Goal: Subscribe to service/newsletter

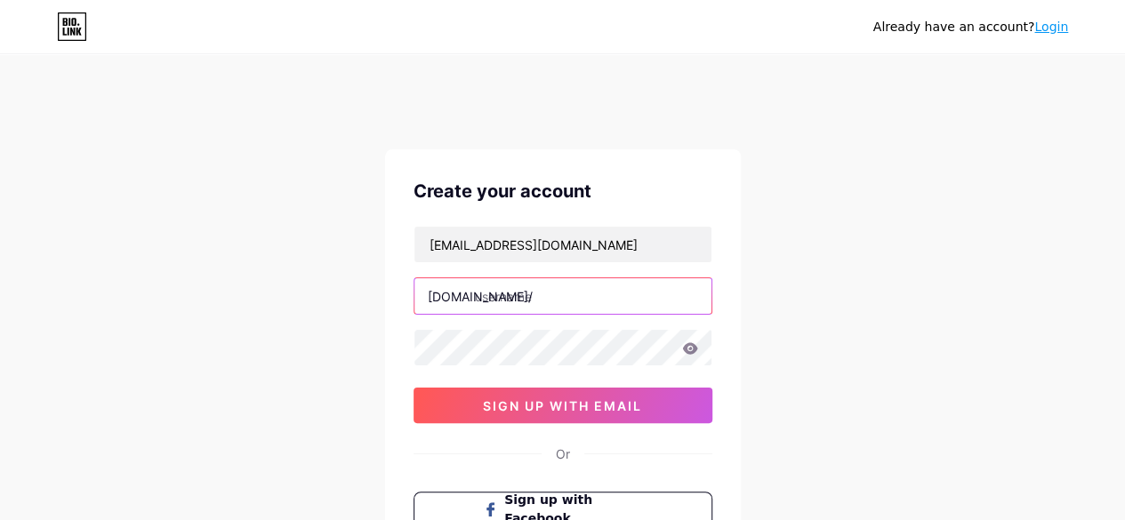
click at [533, 297] on input "text" at bounding box center [562, 296] width 297 height 36
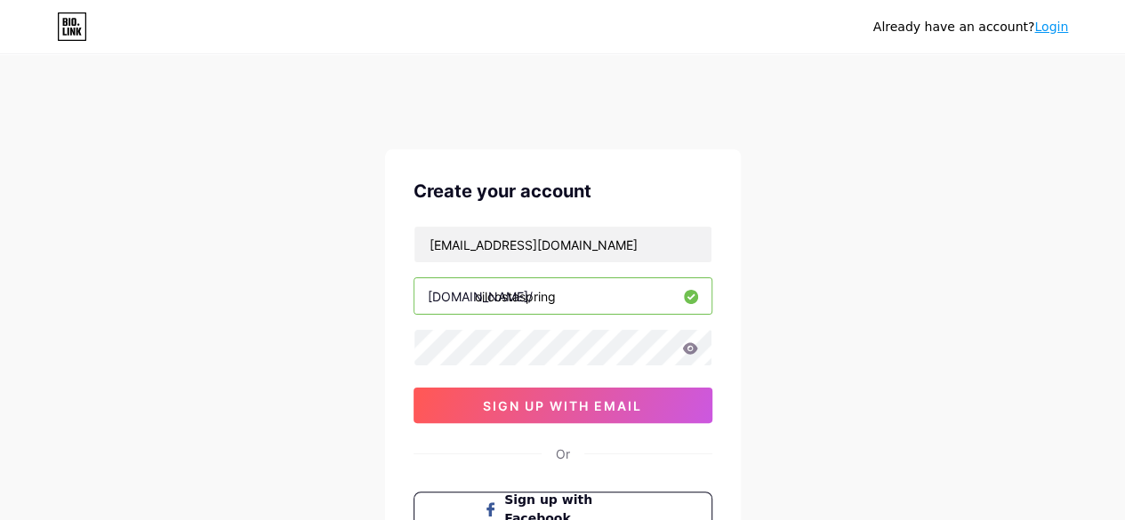
type input "oilcostaspring"
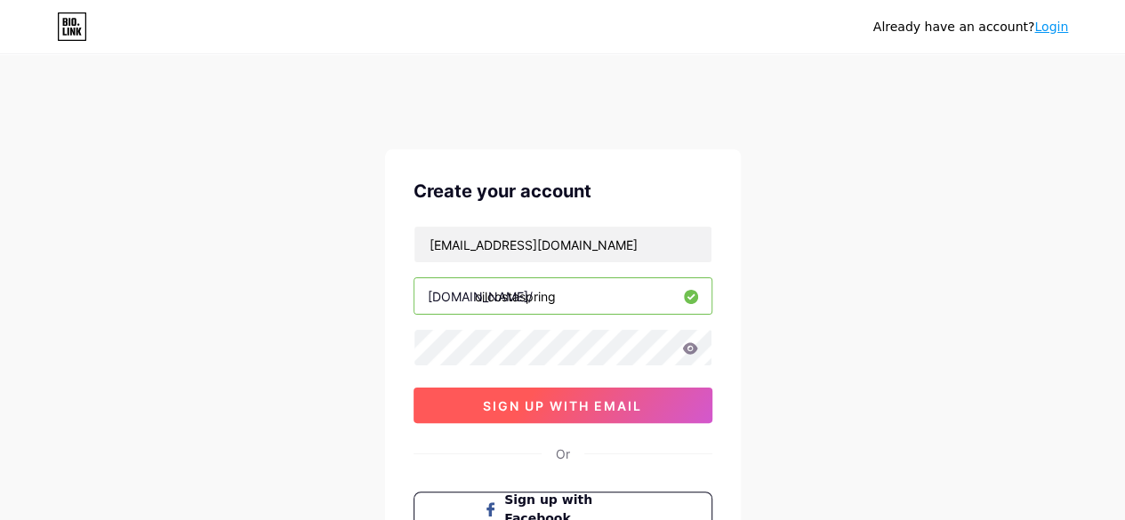
click at [486, 401] on span "sign up with email" at bounding box center [562, 405] width 159 height 15
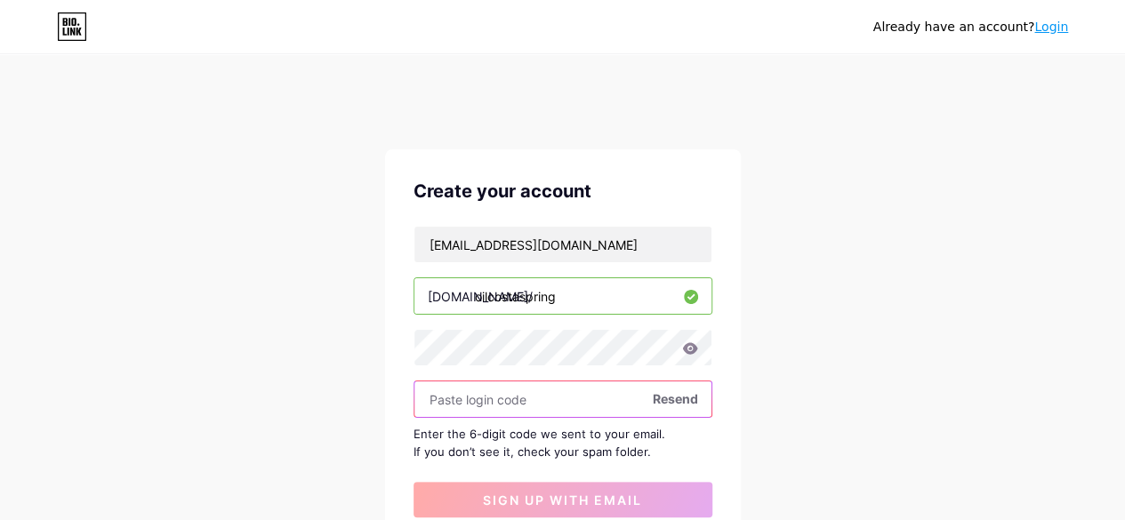
paste input "132729"
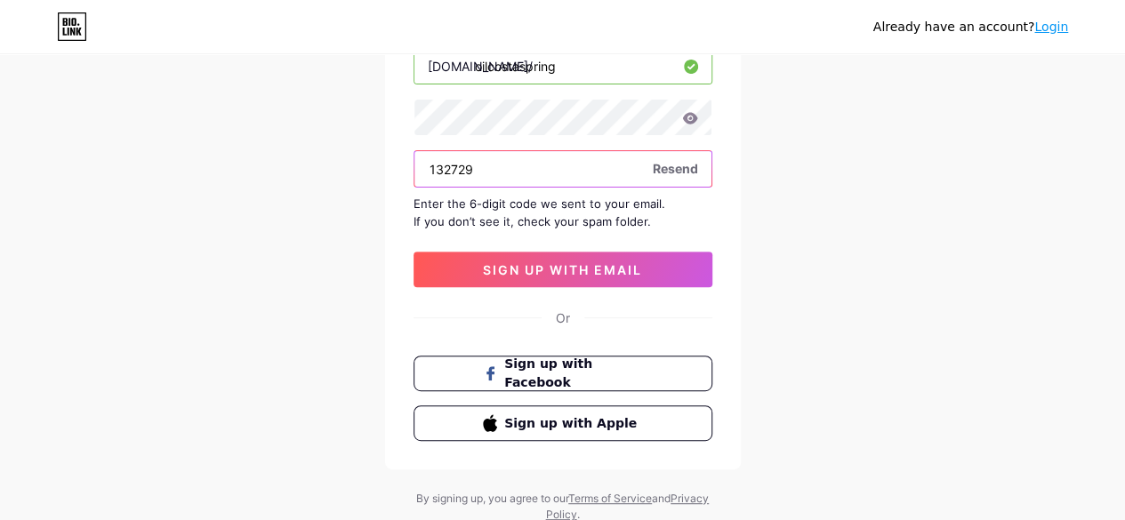
scroll to position [233, 0]
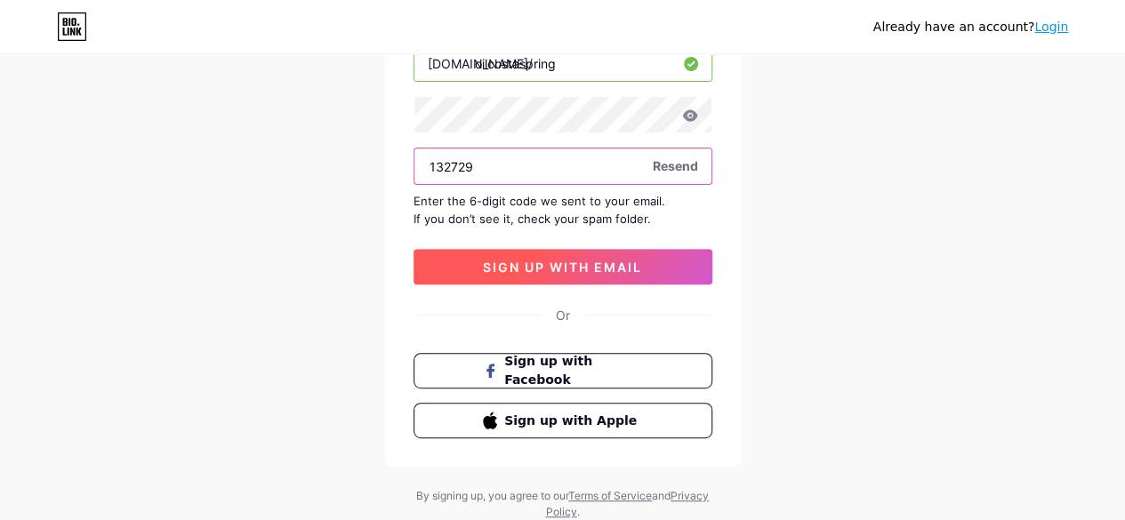
type input "132729"
click at [525, 277] on button "sign up with email" at bounding box center [563, 267] width 299 height 36
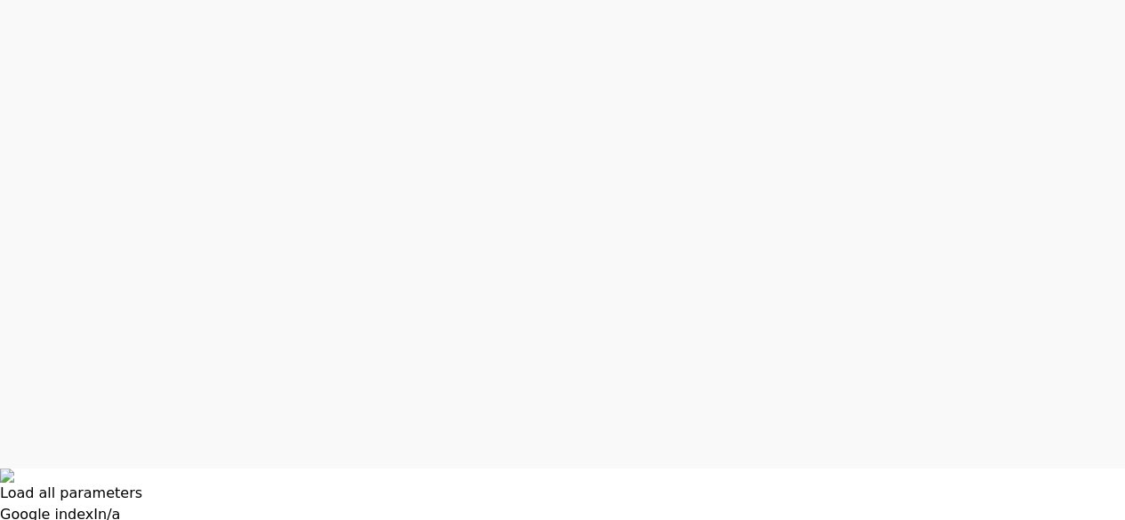
scroll to position [36, 0]
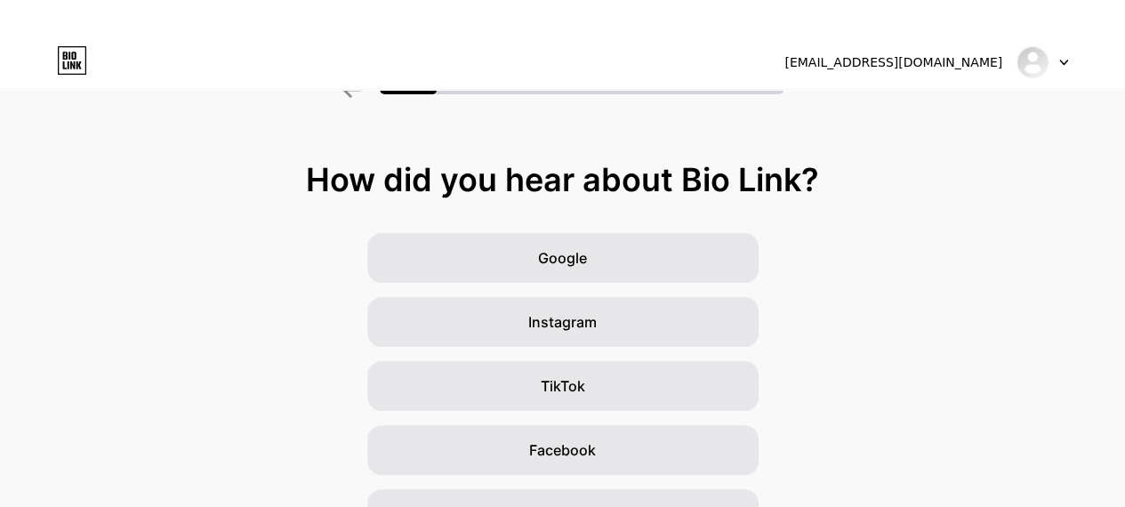
click at [1063, 61] on icon at bounding box center [1063, 63] width 9 height 6
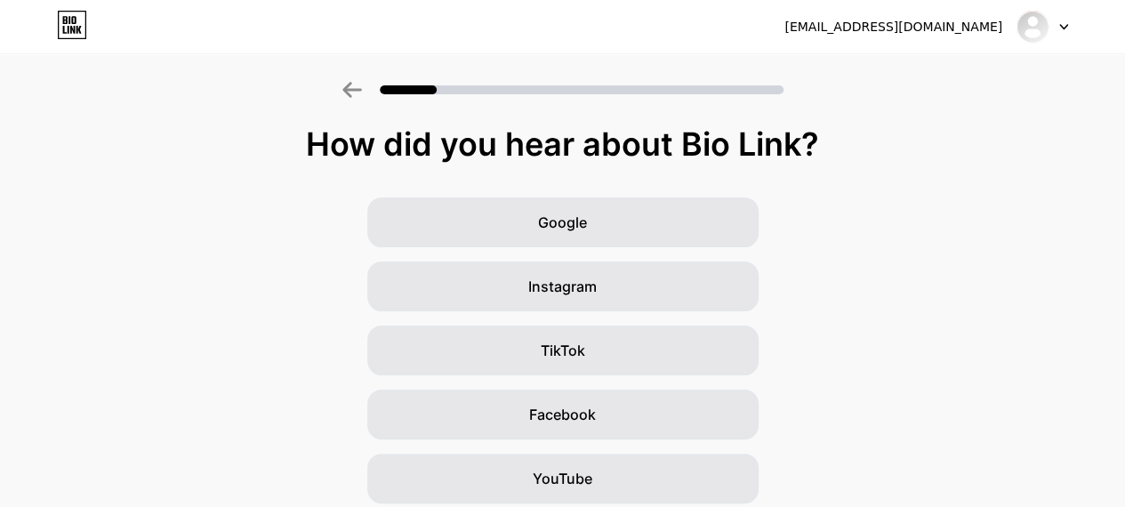
click at [1057, 20] on div at bounding box center [1043, 27] width 52 height 32
click at [907, 32] on div "[EMAIL_ADDRESS][DOMAIN_NAME]" at bounding box center [893, 27] width 218 height 19
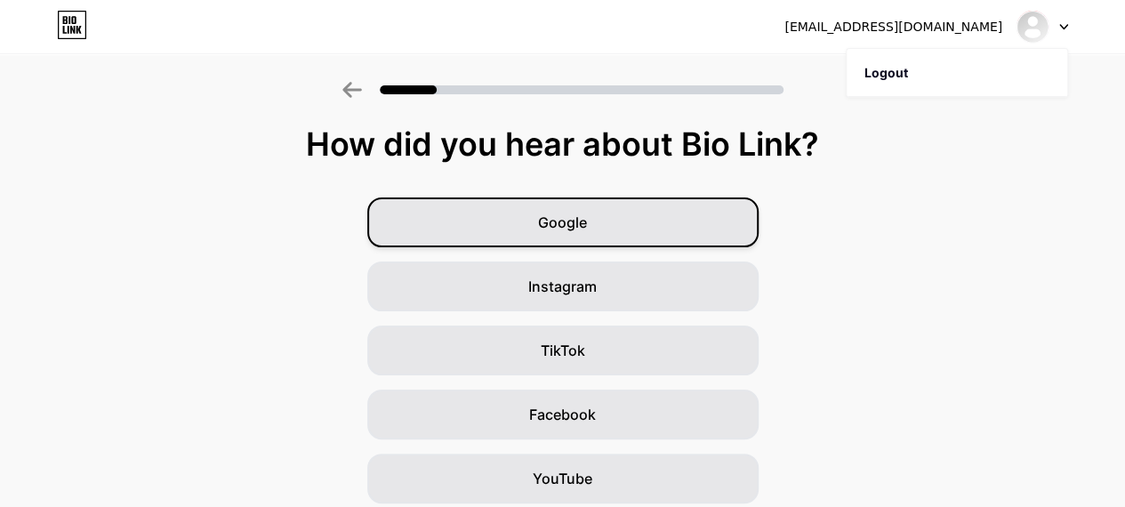
click at [587, 230] on span "Google" at bounding box center [562, 222] width 49 height 21
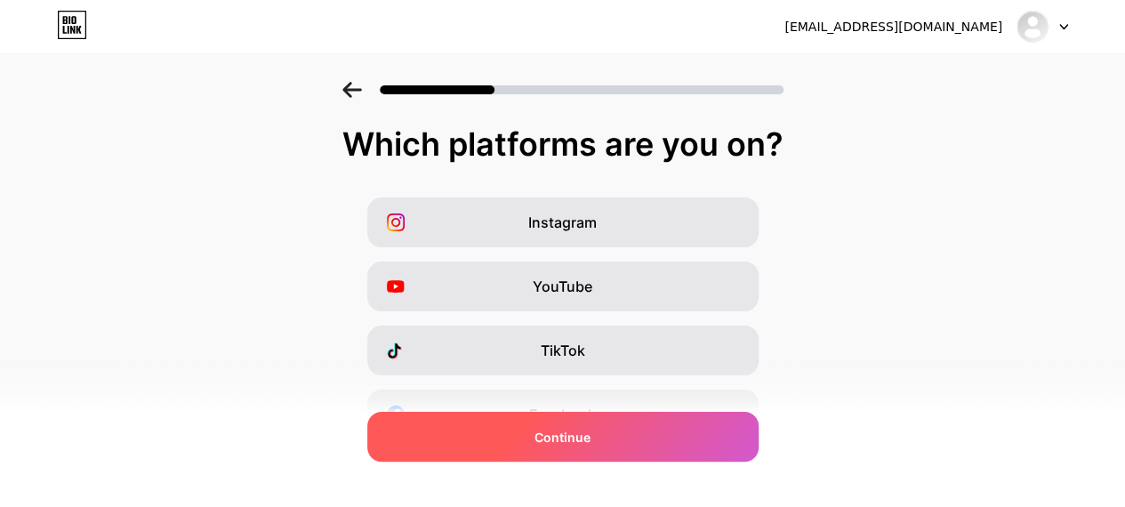
click at [573, 444] on span "Continue" at bounding box center [563, 437] width 56 height 19
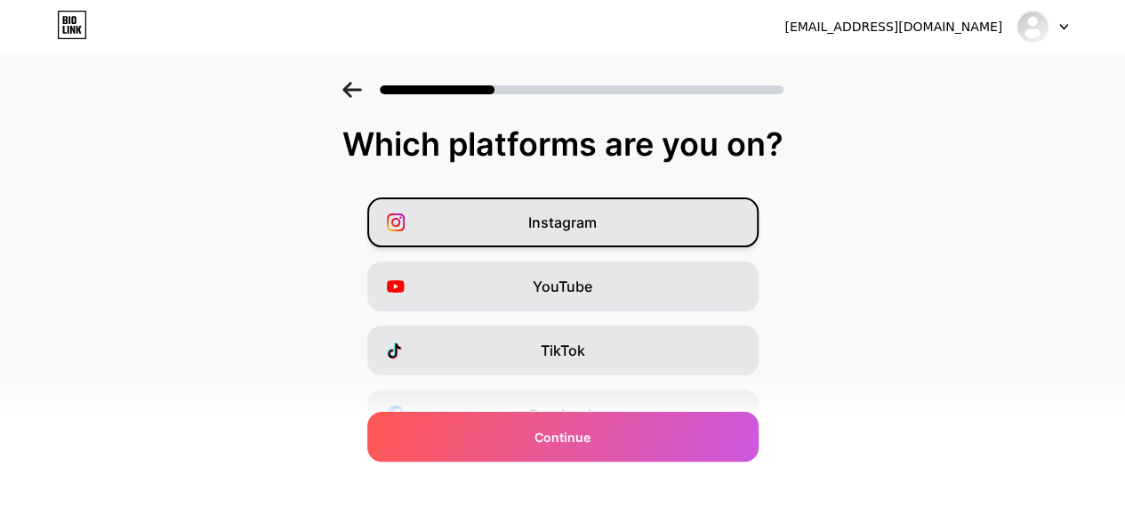
click at [585, 237] on div "Instagram" at bounding box center [562, 222] width 391 height 50
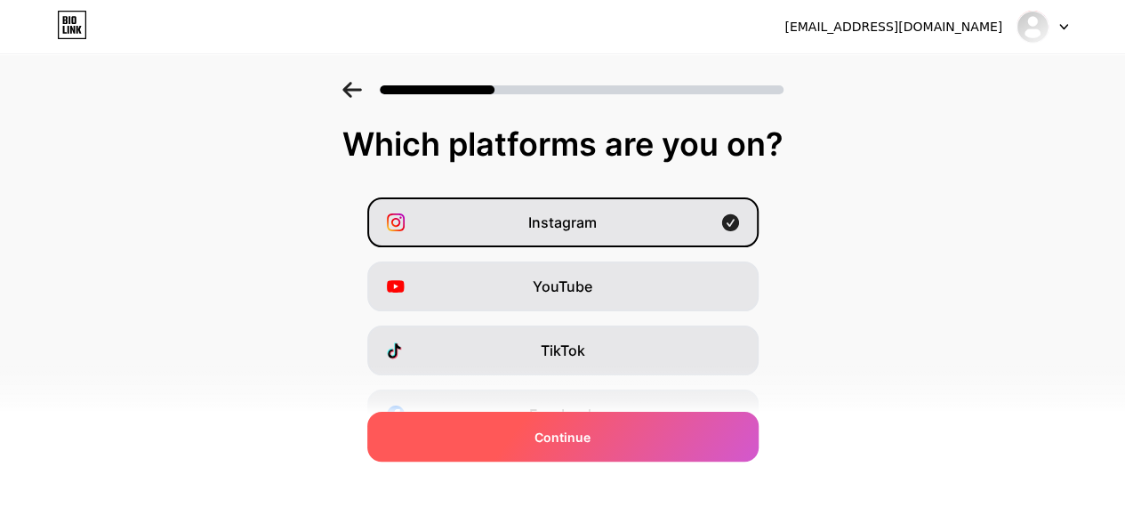
click at [551, 440] on span "Continue" at bounding box center [563, 437] width 56 height 19
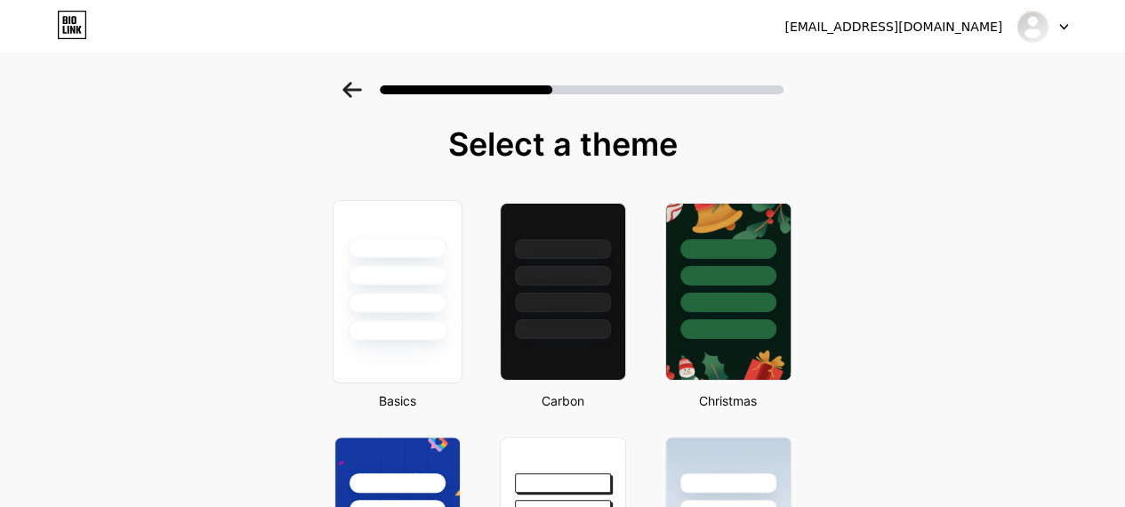
click at [411, 302] on div at bounding box center [397, 303] width 99 height 20
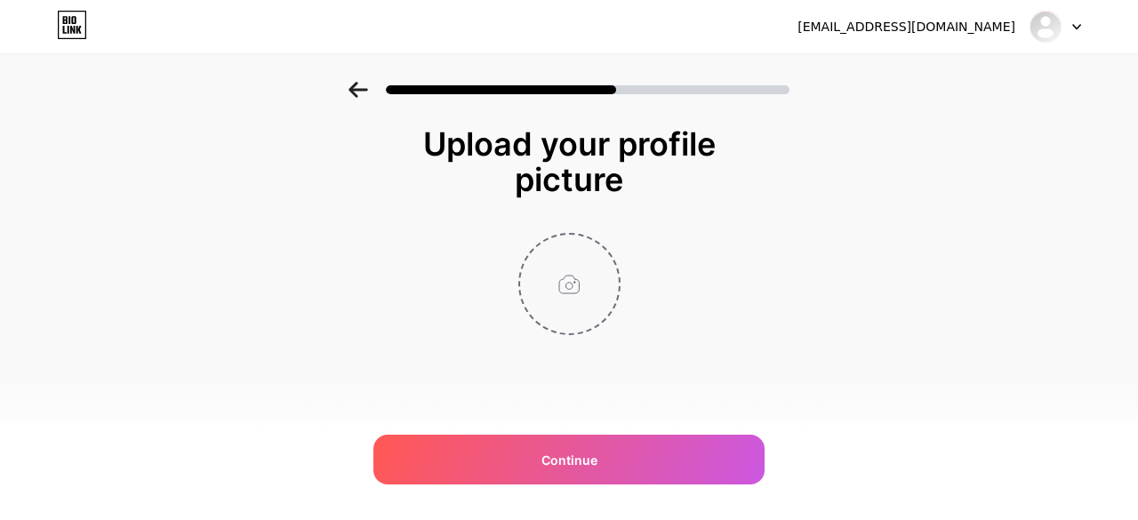
click at [570, 280] on input "file" at bounding box center [569, 284] width 99 height 99
type input "C:\fakepath\Costa Oil Spring Logo.jpg"
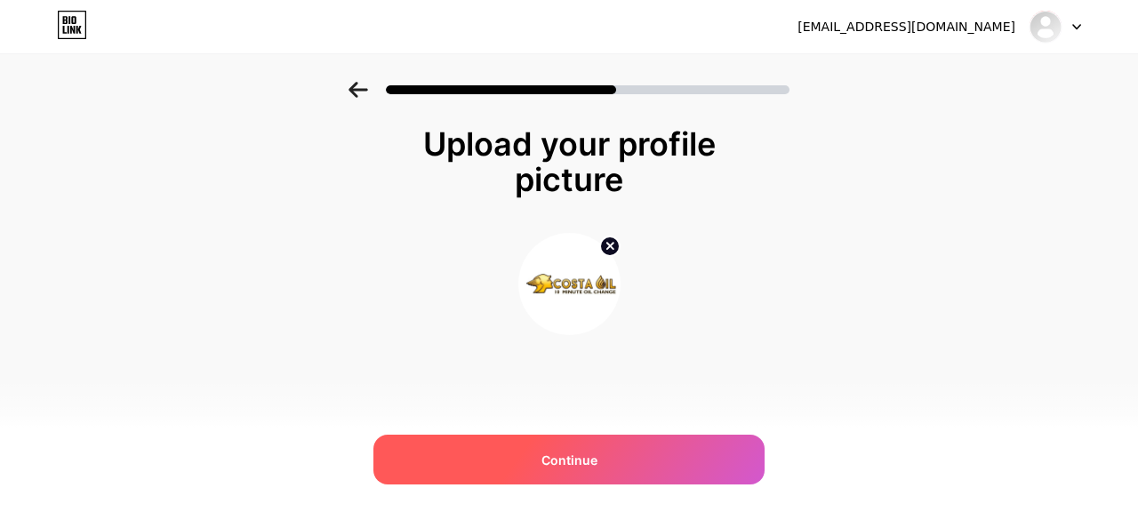
click at [557, 456] on span "Continue" at bounding box center [570, 460] width 56 height 19
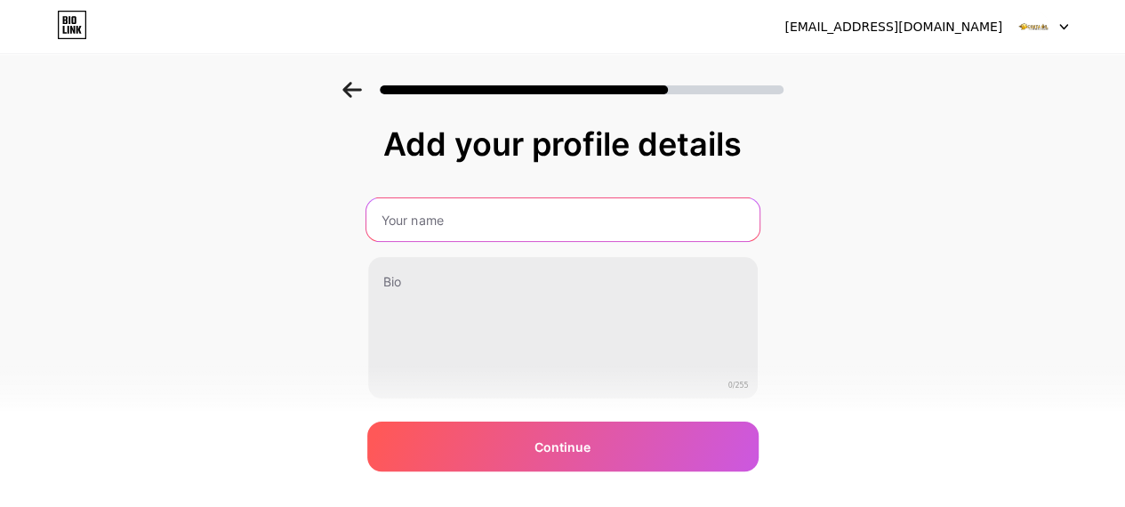
click at [439, 216] on input "text" at bounding box center [562, 219] width 393 height 43
type input "Costa Oil Spring"
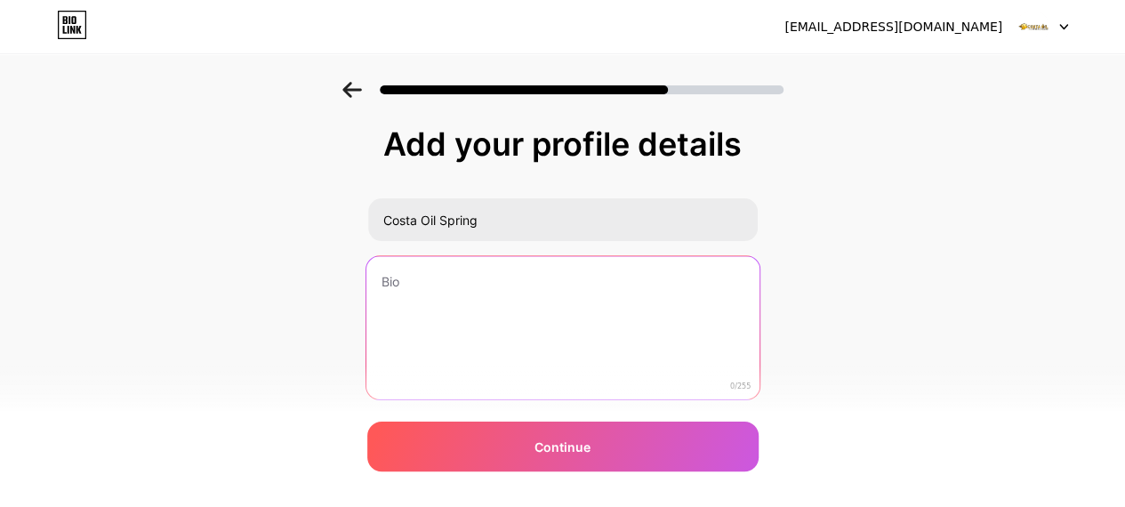
click at [446, 295] on textarea at bounding box center [562, 328] width 393 height 145
paste textarea "Costa Oil Spring is a top-rated, family-owned quick lube center in [GEOGRAPHIC_…"
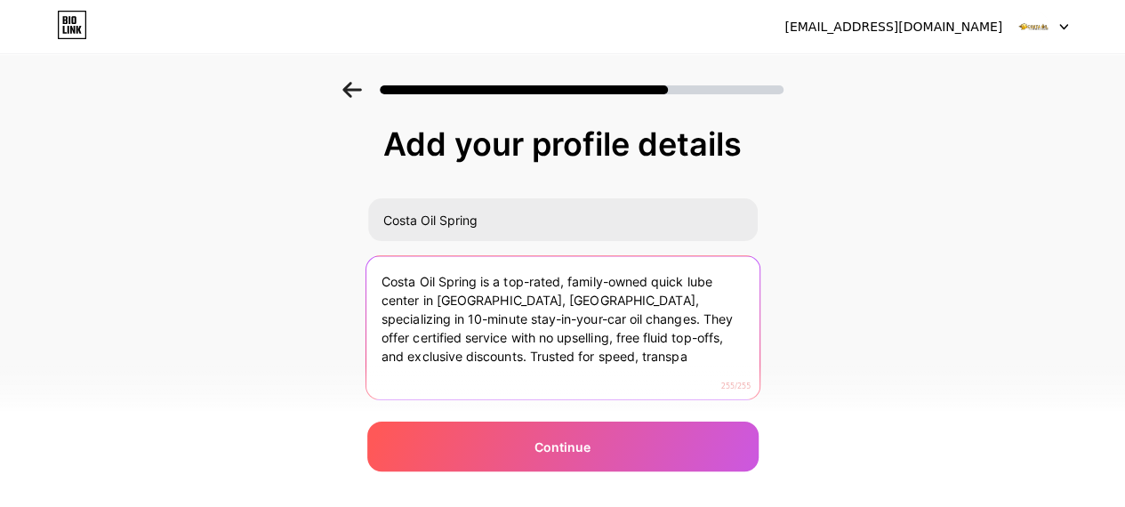
drag, startPoint x: 549, startPoint y: 353, endPoint x: 368, endPoint y: 362, distance: 180.8
click at [368, 362] on div "Add your profile details Costa Oil Spring Costa Oil Spring is a top-rated, fami…" at bounding box center [562, 285] width 1125 height 406
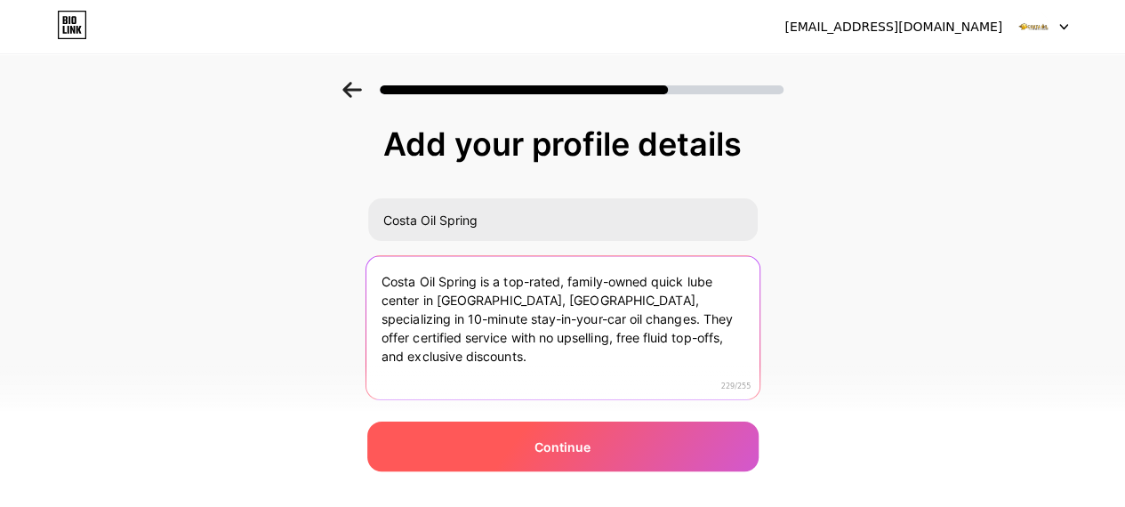
type textarea "Costa Oil Spring is a top-rated, family-owned quick lube center in [GEOGRAPHIC_…"
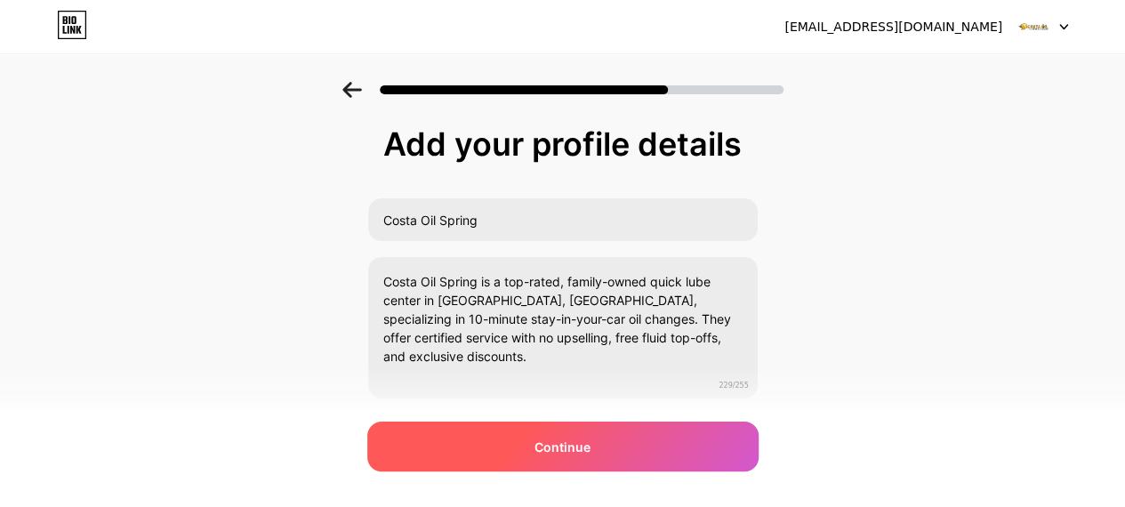
click at [551, 446] on span "Continue" at bounding box center [563, 447] width 56 height 19
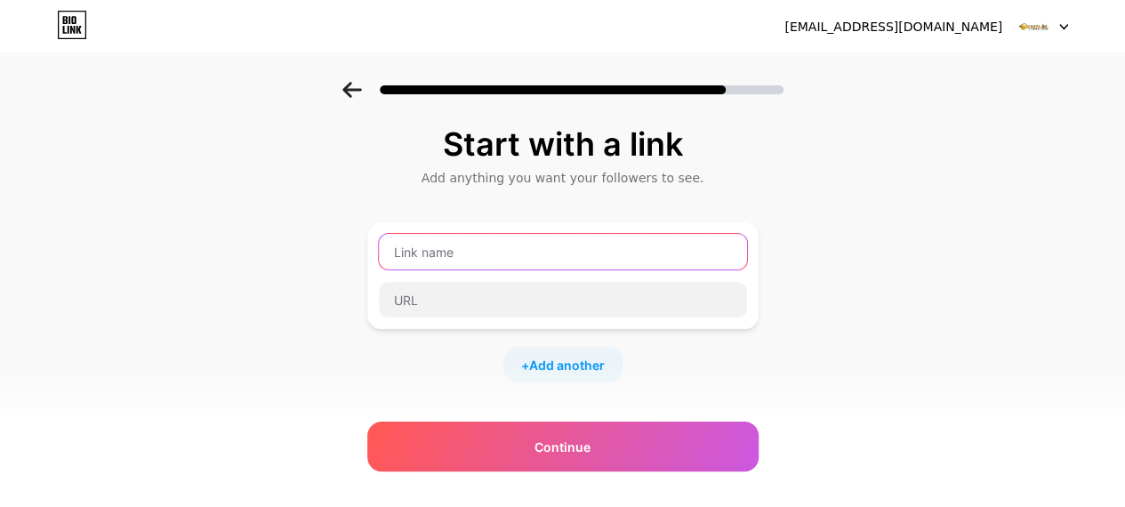
click at [439, 250] on input "text" at bounding box center [563, 252] width 368 height 36
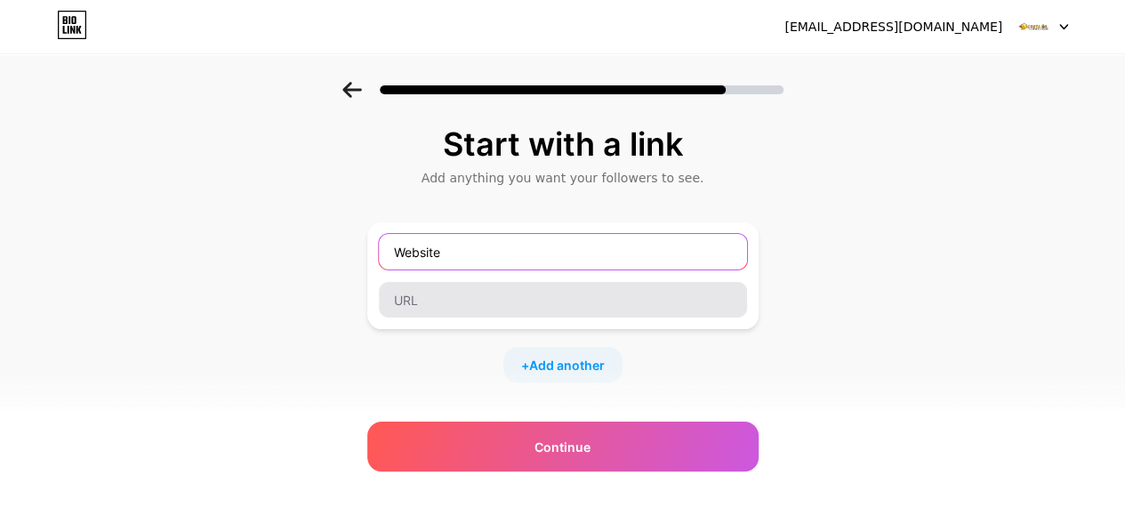
type input "Website"
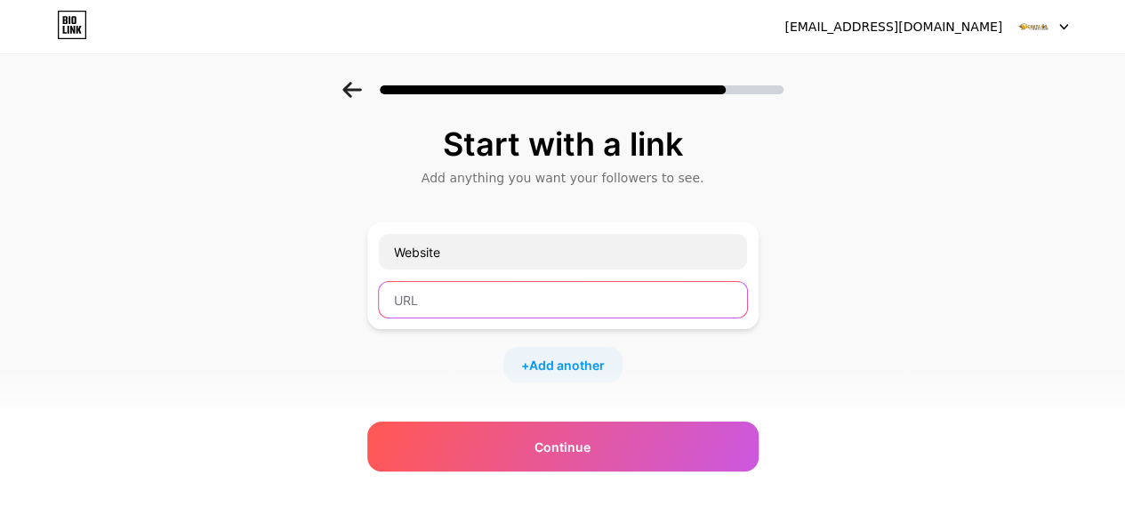
click at [414, 307] on input "text" at bounding box center [563, 300] width 368 height 36
paste input "[URL][DOMAIN_NAME][PERSON_NAME]"
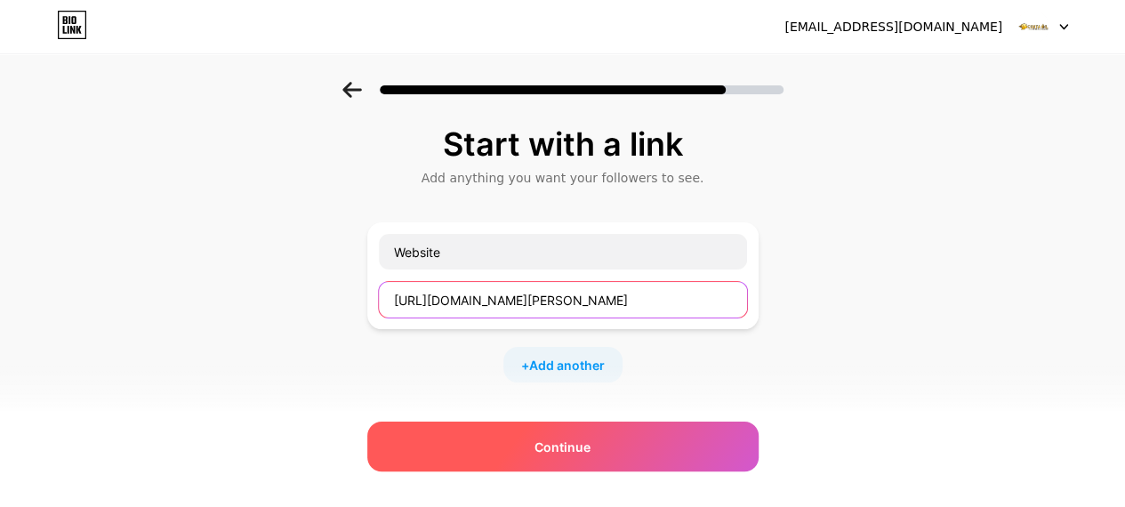
type input "[URL][DOMAIN_NAME][PERSON_NAME]"
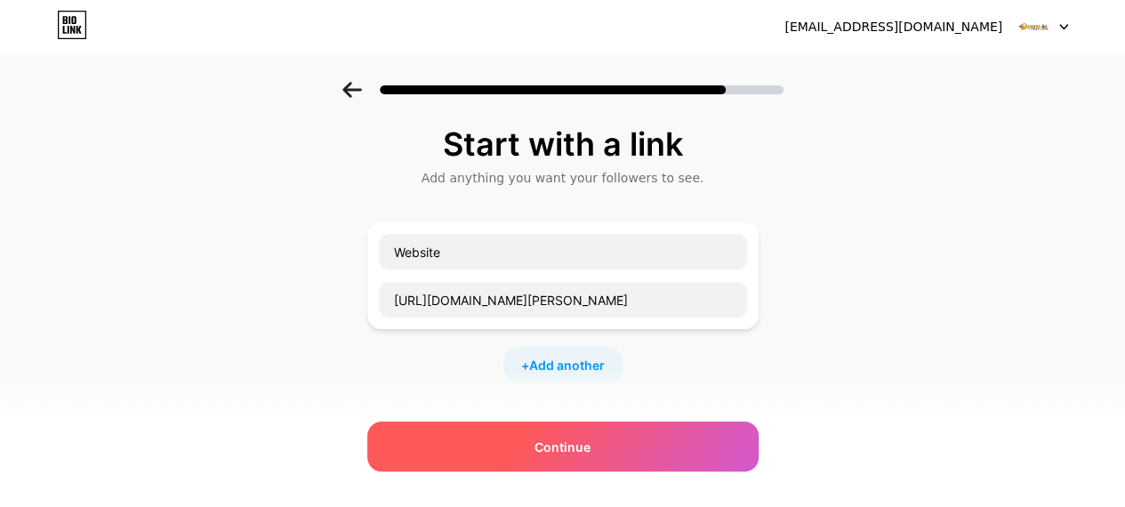
click at [530, 437] on div "Continue" at bounding box center [562, 447] width 391 height 50
click at [523, 444] on div "Continue" at bounding box center [562, 447] width 391 height 50
click at [585, 442] on span "Continue" at bounding box center [563, 447] width 56 height 19
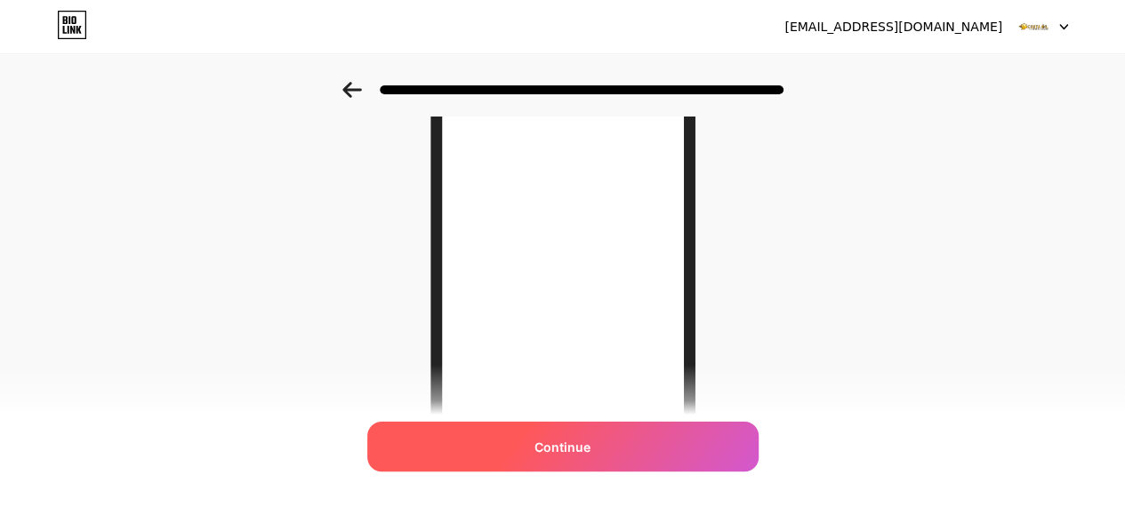
scroll to position [132, 0]
click at [597, 446] on div "Continue" at bounding box center [562, 447] width 391 height 50
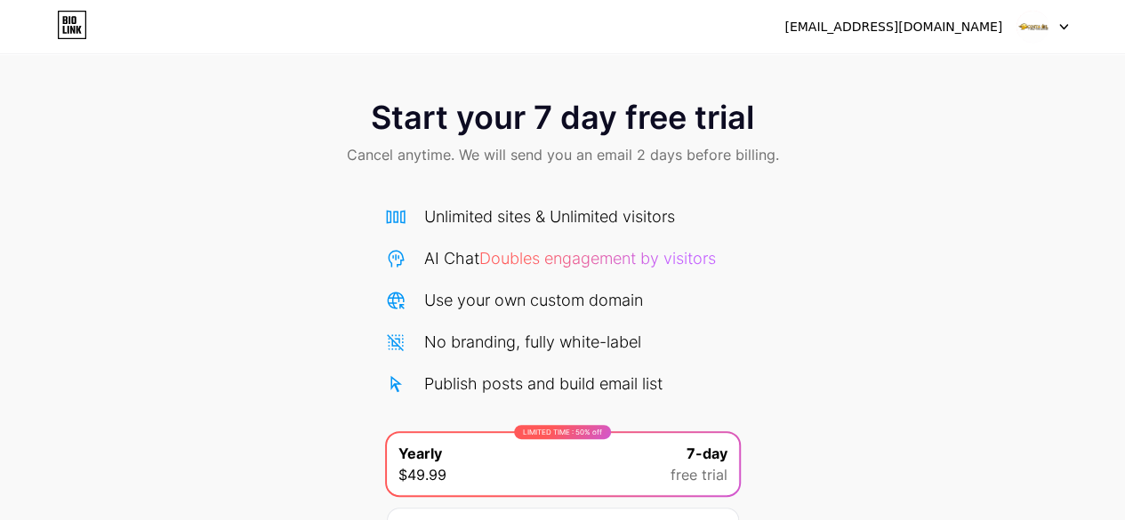
scroll to position [194, 0]
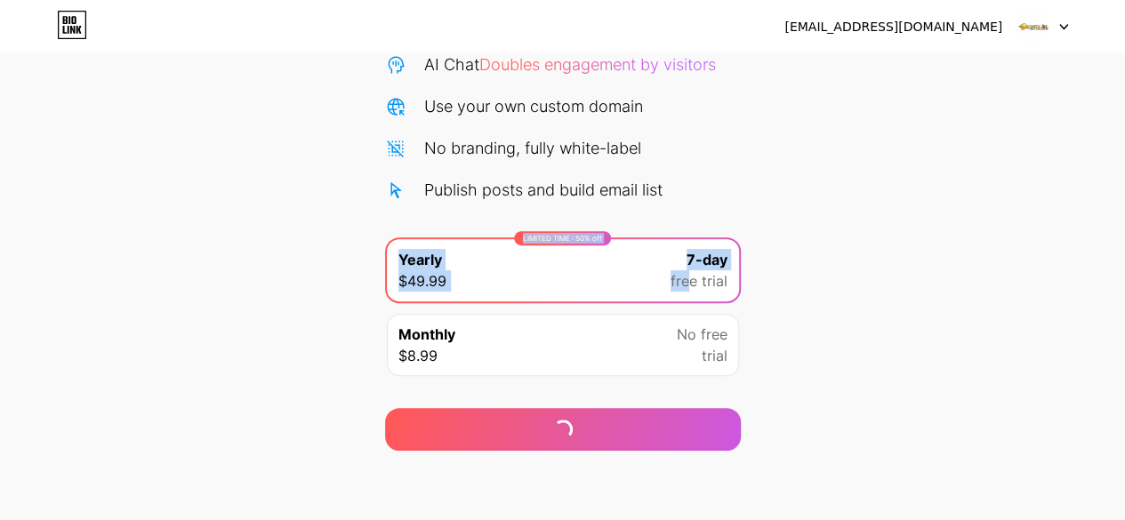
drag, startPoint x: 686, startPoint y: 298, endPoint x: 783, endPoint y: 201, distance: 137.1
click at [783, 201] on div "Start your 7 day free trial Cancel anytime. We will send you an email 2 days be…" at bounding box center [562, 169] width 1125 height 563
click at [682, 354] on div "No free trial" at bounding box center [702, 345] width 51 height 43
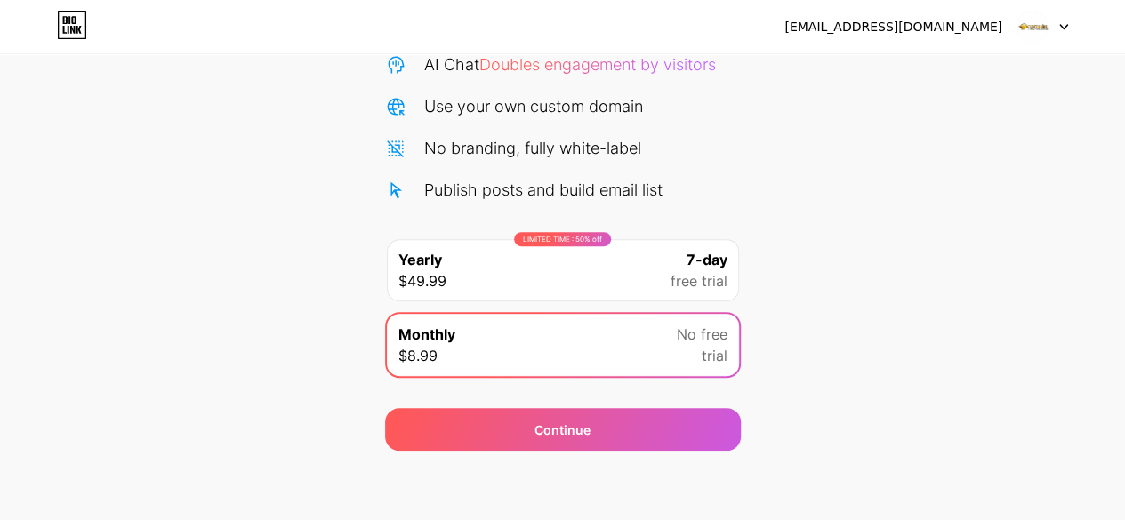
scroll to position [0, 0]
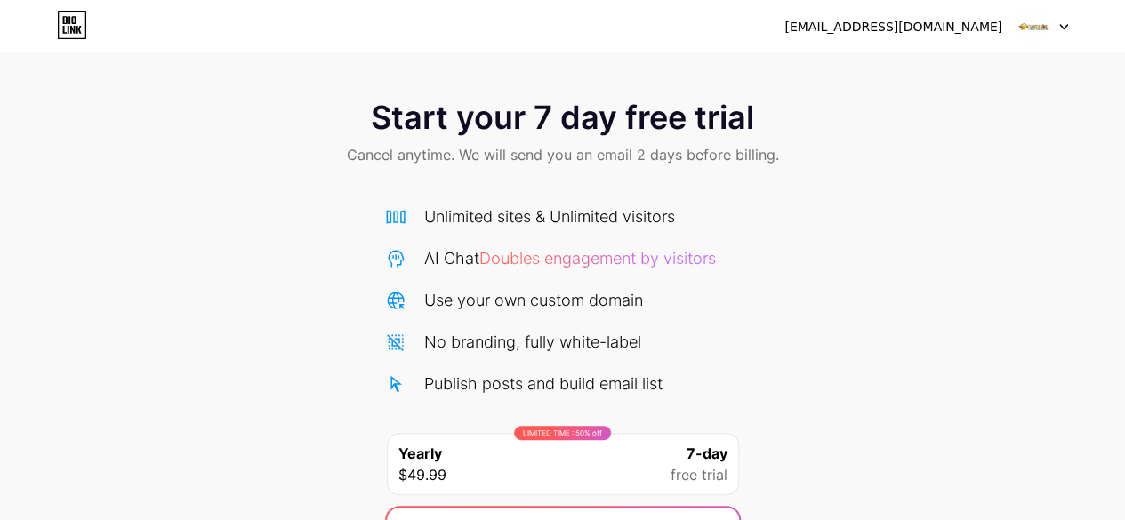
click at [808, 271] on div "Start your 7 day free trial Cancel anytime. We will send you an email 2 days be…" at bounding box center [562, 363] width 1125 height 563
click at [1055, 28] on div at bounding box center [1043, 27] width 52 height 32
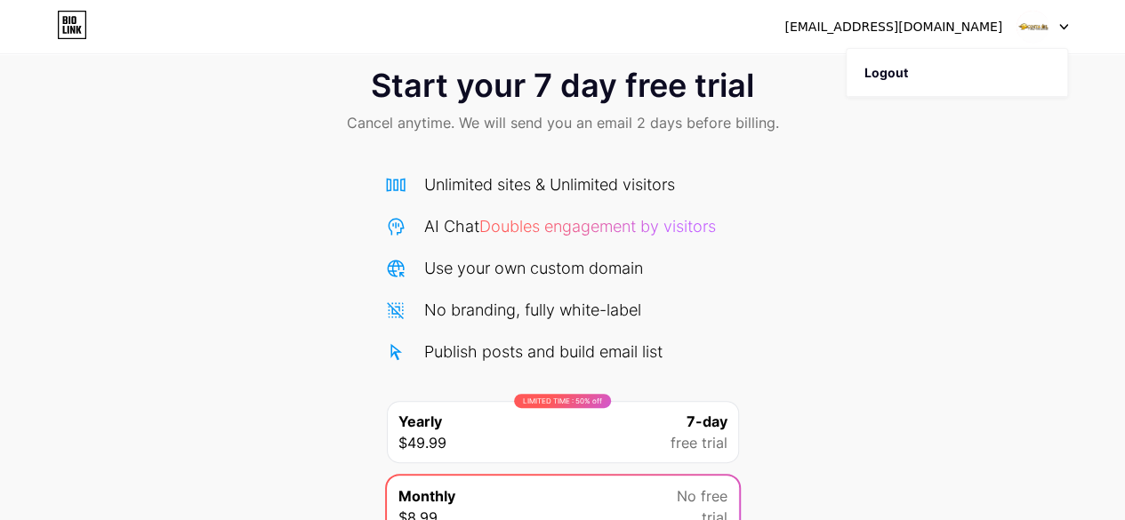
scroll to position [30, 0]
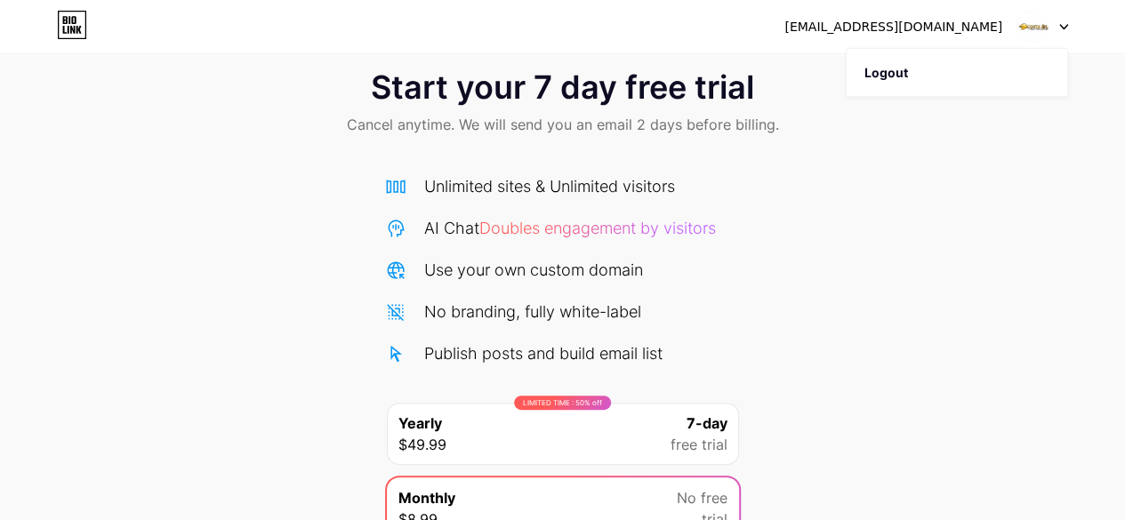
click at [523, 195] on div "Unlimited sites & Unlimited visitors" at bounding box center [549, 186] width 251 height 24
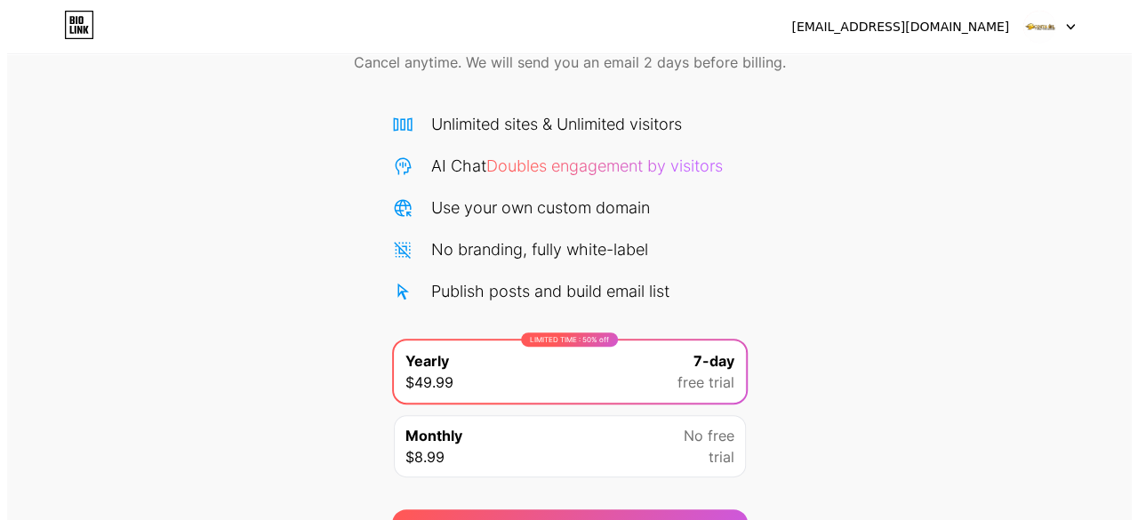
scroll to position [194, 0]
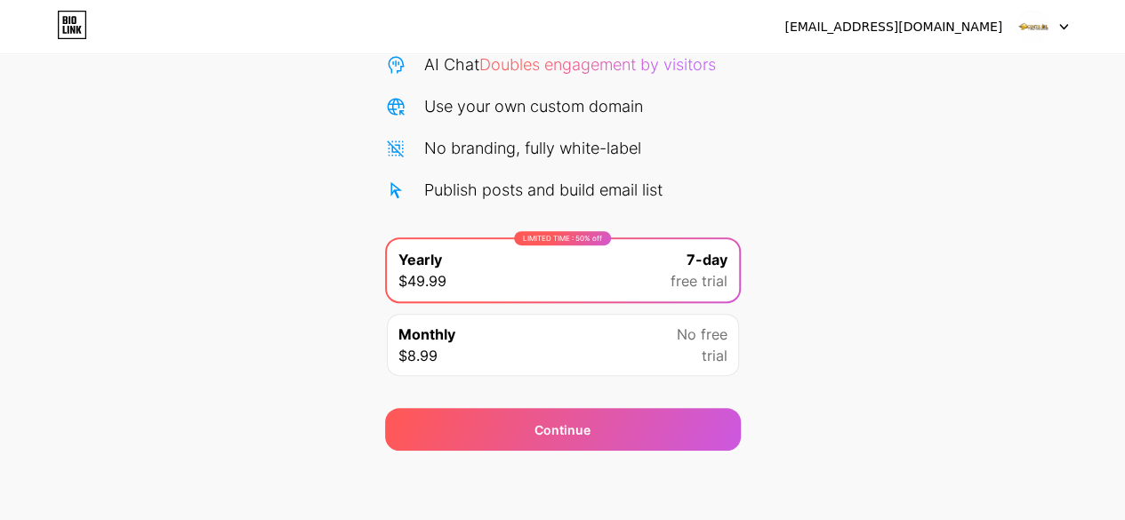
click at [648, 342] on div "Monthly $8.99 No free trial" at bounding box center [563, 345] width 352 height 62
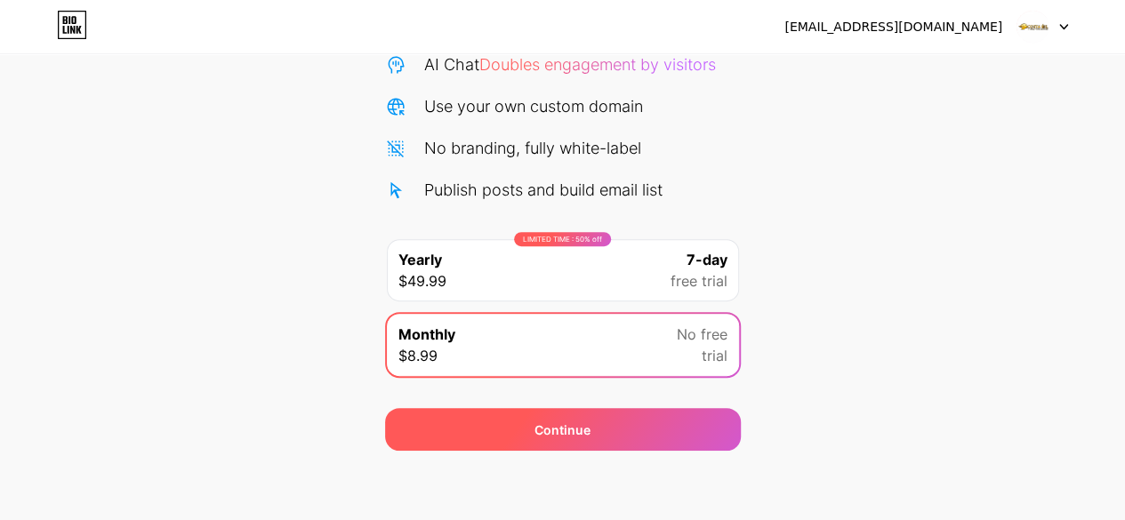
click at [559, 427] on div "Continue" at bounding box center [563, 430] width 56 height 19
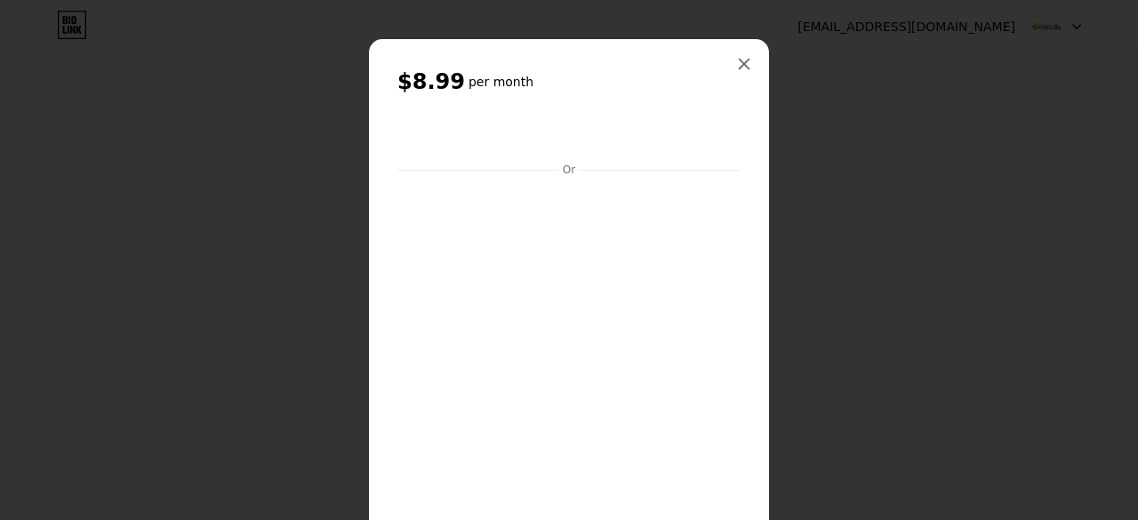
scroll to position [38, 0]
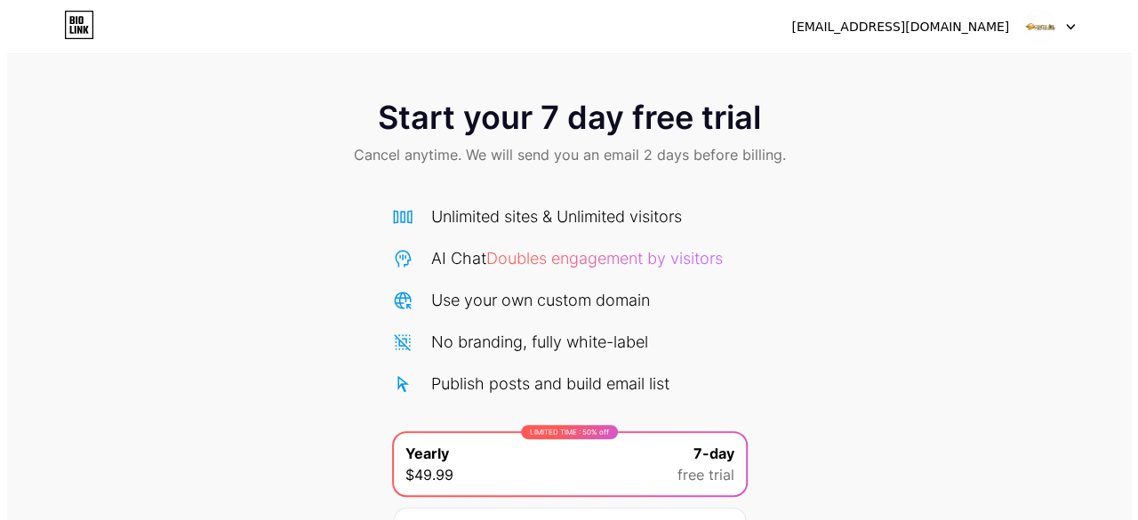
scroll to position [194, 0]
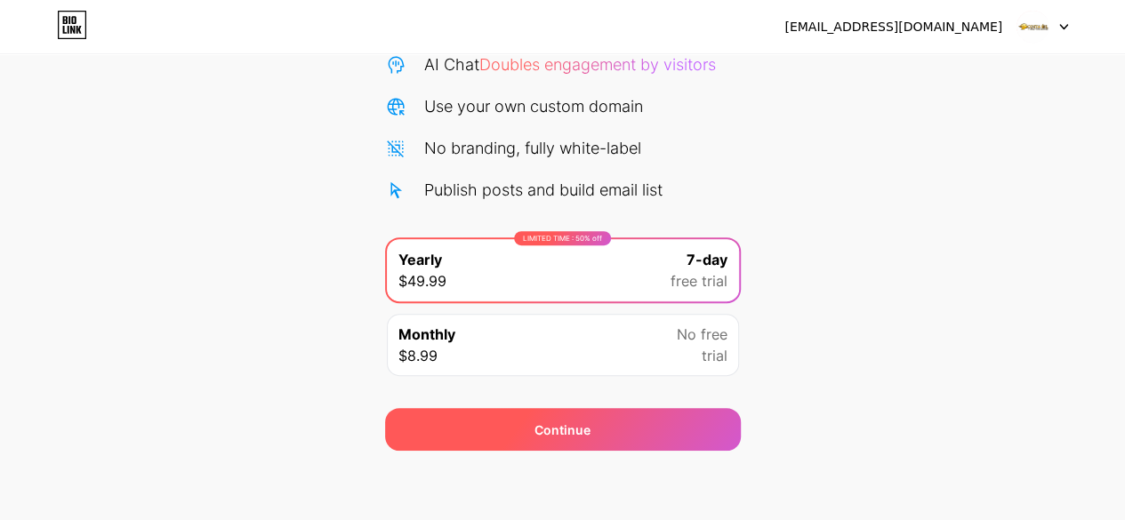
click at [559, 426] on div "Continue" at bounding box center [563, 430] width 56 height 19
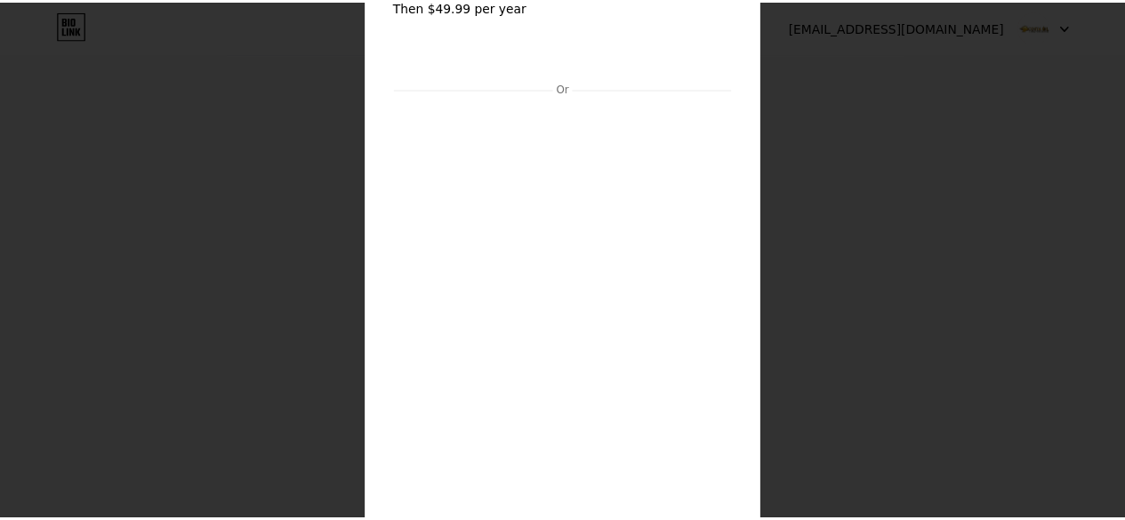
scroll to position [0, 0]
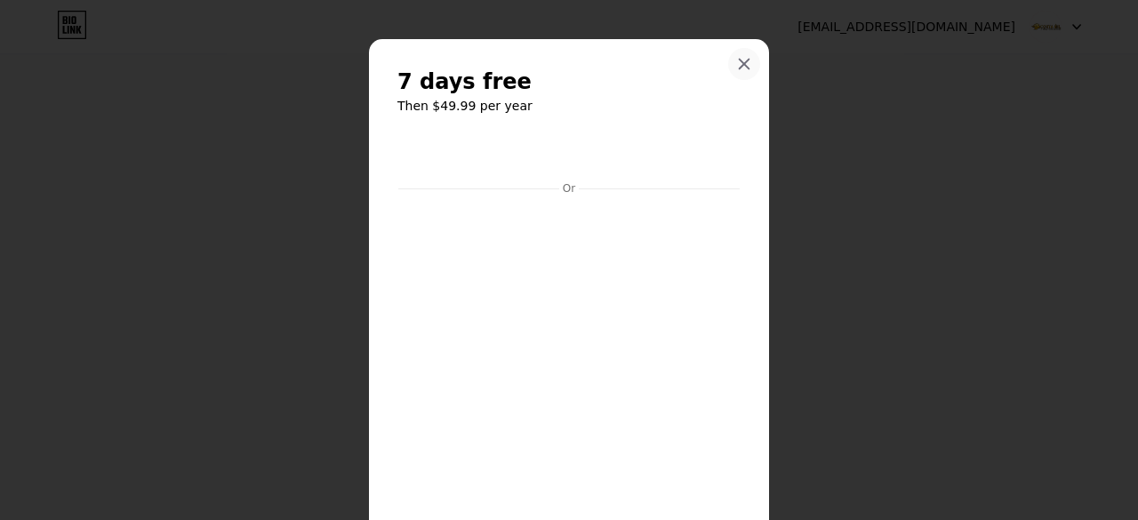
click at [729, 61] on div at bounding box center [744, 64] width 32 height 32
